Goal: Task Accomplishment & Management: Manage account settings

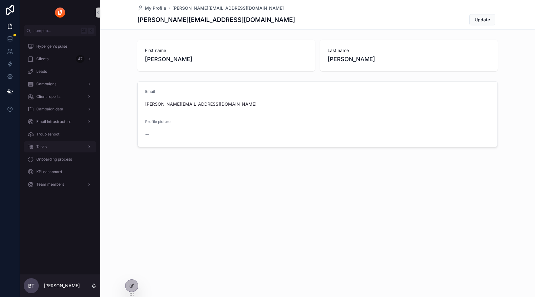
click at [47, 144] on div "Tasks" at bounding box center [60, 147] width 65 height 10
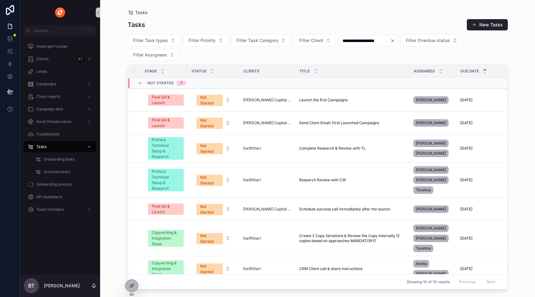
click at [395, 40] on icon "Clear" at bounding box center [392, 40] width 5 height 5
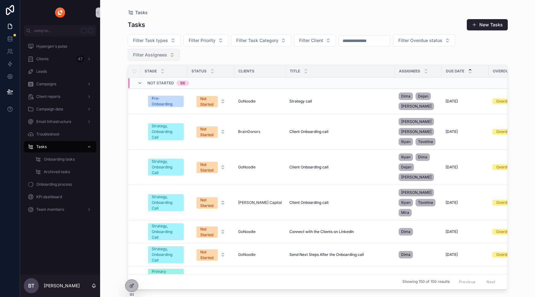
click at [151, 53] on span "Filter Assignees" at bounding box center [150, 55] width 34 height 6
type input "******"
click at [147, 78] on div "Bianca" at bounding box center [153, 80] width 75 height 10
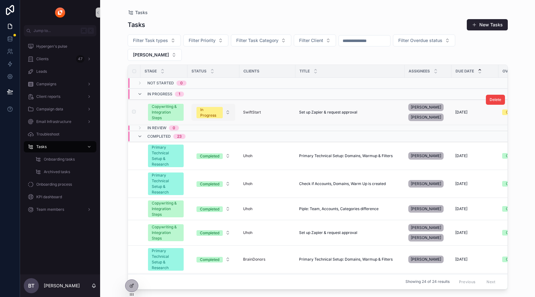
click at [215, 107] on div "In Progress" at bounding box center [209, 112] width 19 height 11
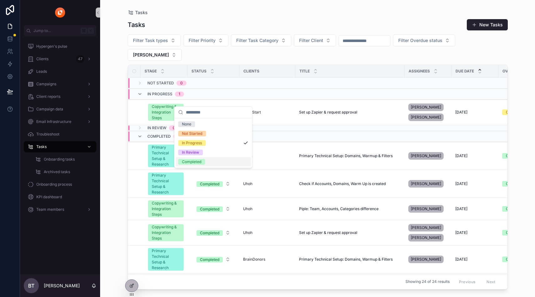
click at [197, 161] on div "Completed" at bounding box center [191, 162] width 19 height 6
